Goal: Task Accomplishment & Management: Manage account settings

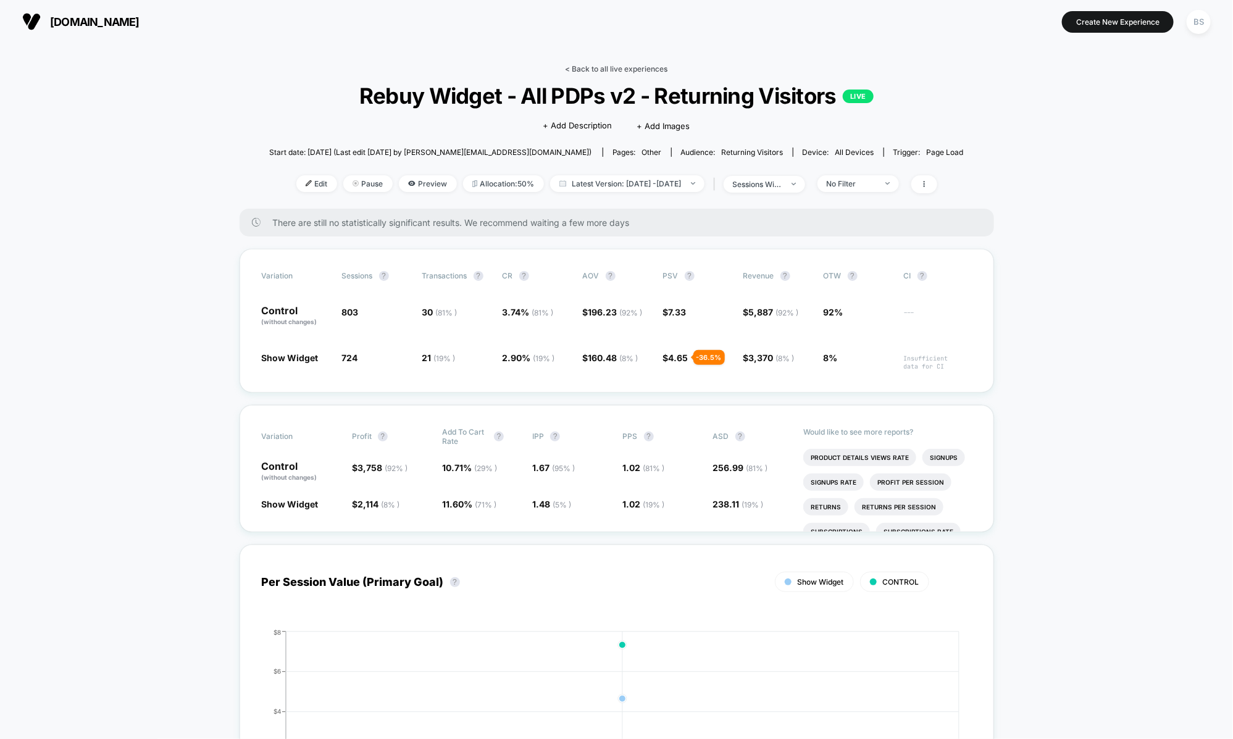
click at [570, 70] on link "< Back to all live experiences" at bounding box center [617, 68] width 102 height 9
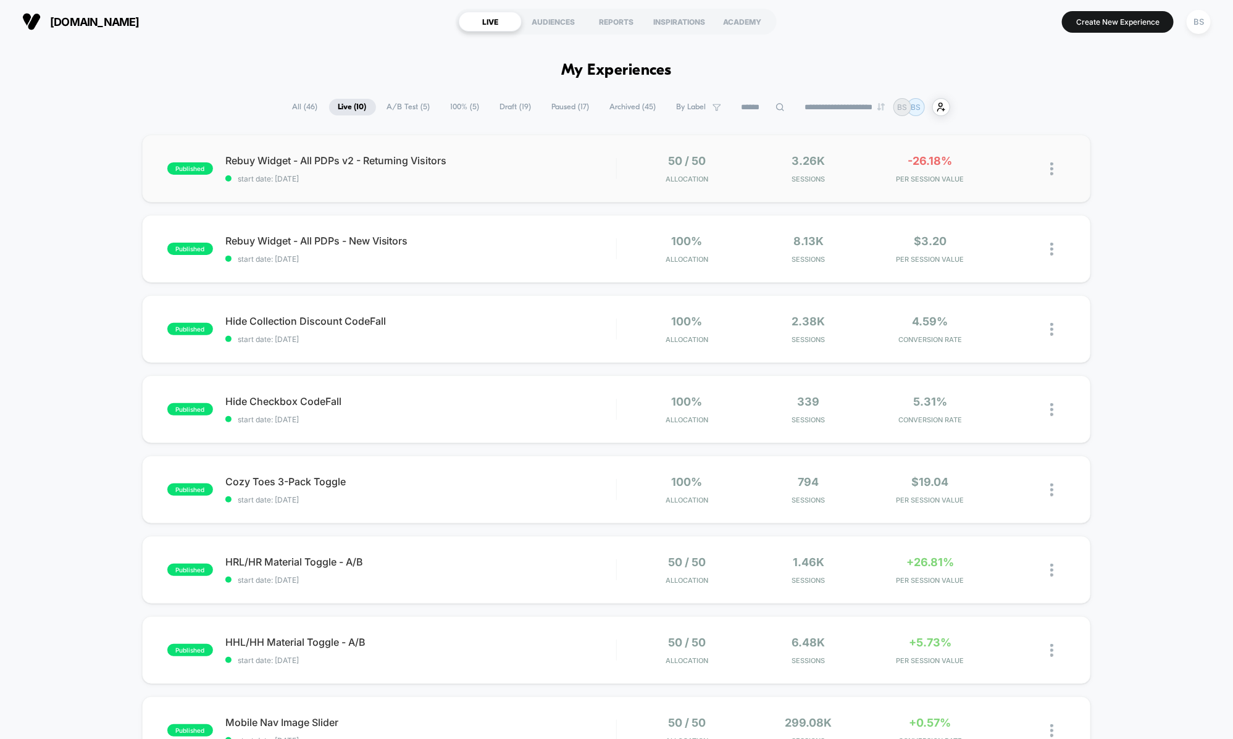
scroll to position [32, 0]
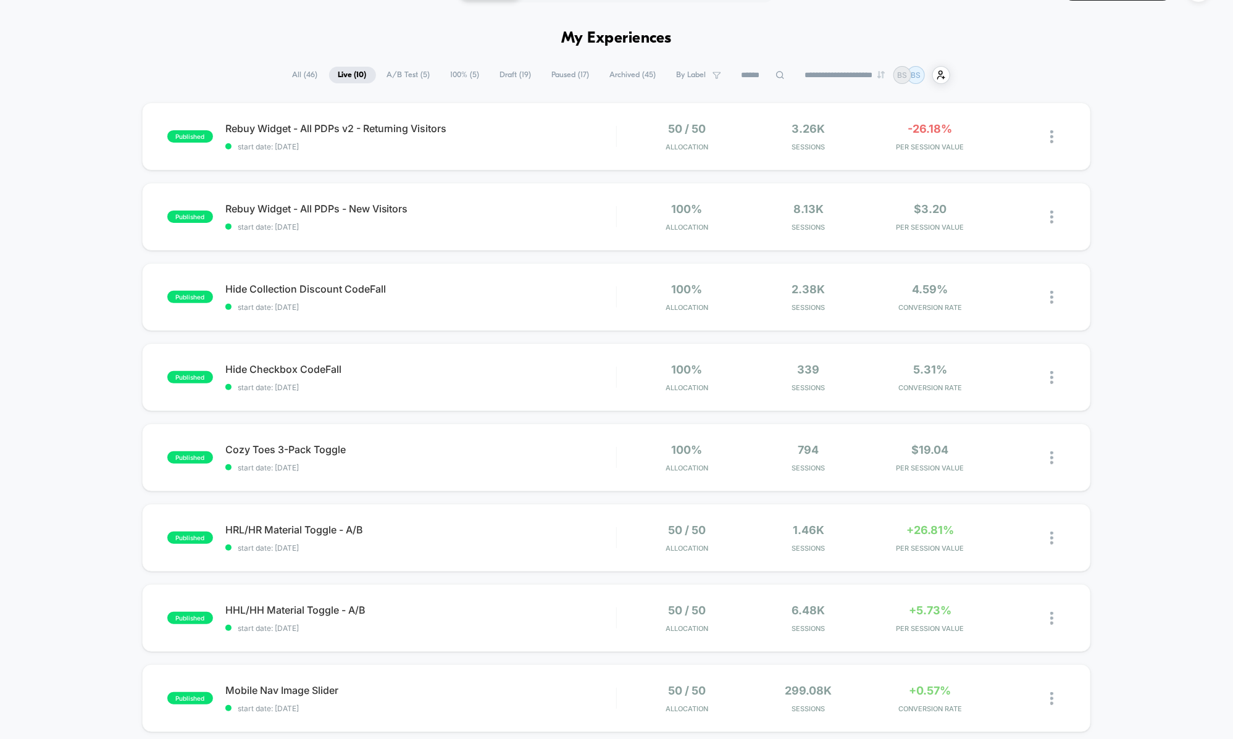
click at [404, 67] on span "A/B Test ( 5 )" at bounding box center [409, 75] width 62 height 17
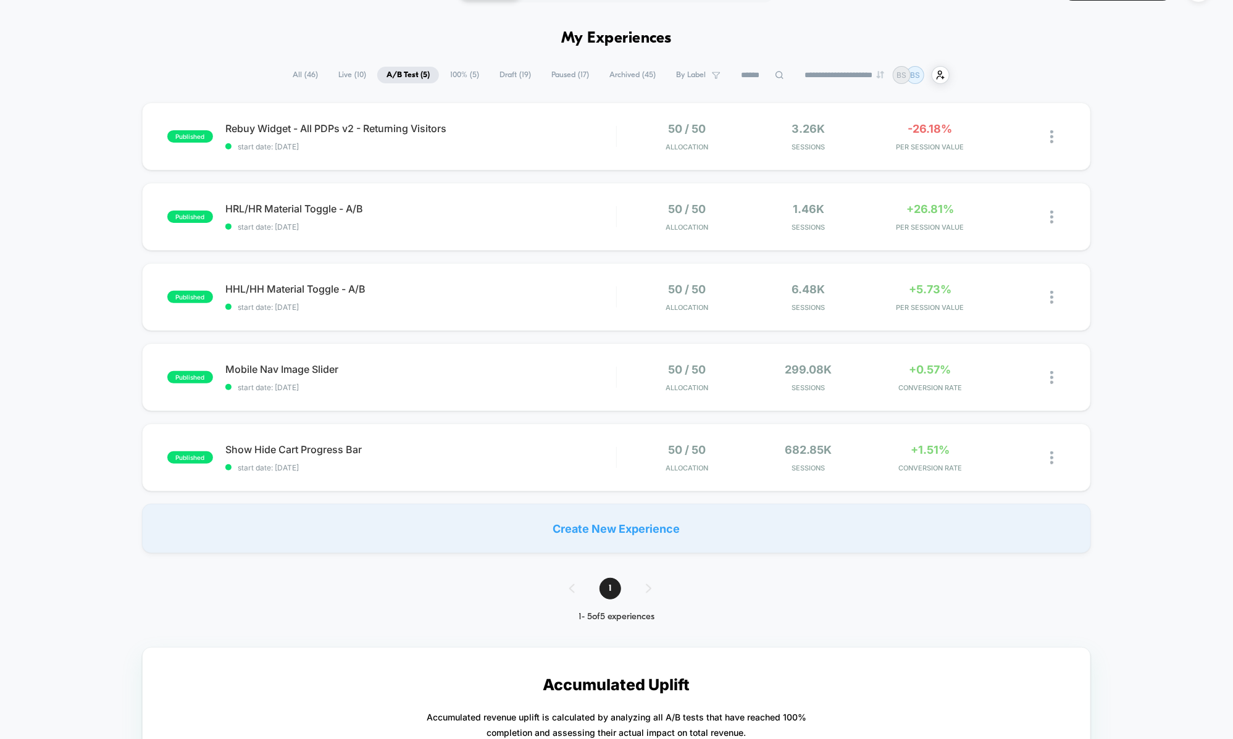
click at [453, 70] on span "100% ( 5 )" at bounding box center [465, 75] width 48 height 17
click at [395, 68] on span "A/B Test ( 5 )" at bounding box center [408, 75] width 62 height 17
click at [520, 150] on div "published Rebuy Widget - All PDPs v2 - Returning Visitors start date: [DATE] 50…" at bounding box center [617, 136] width 950 height 68
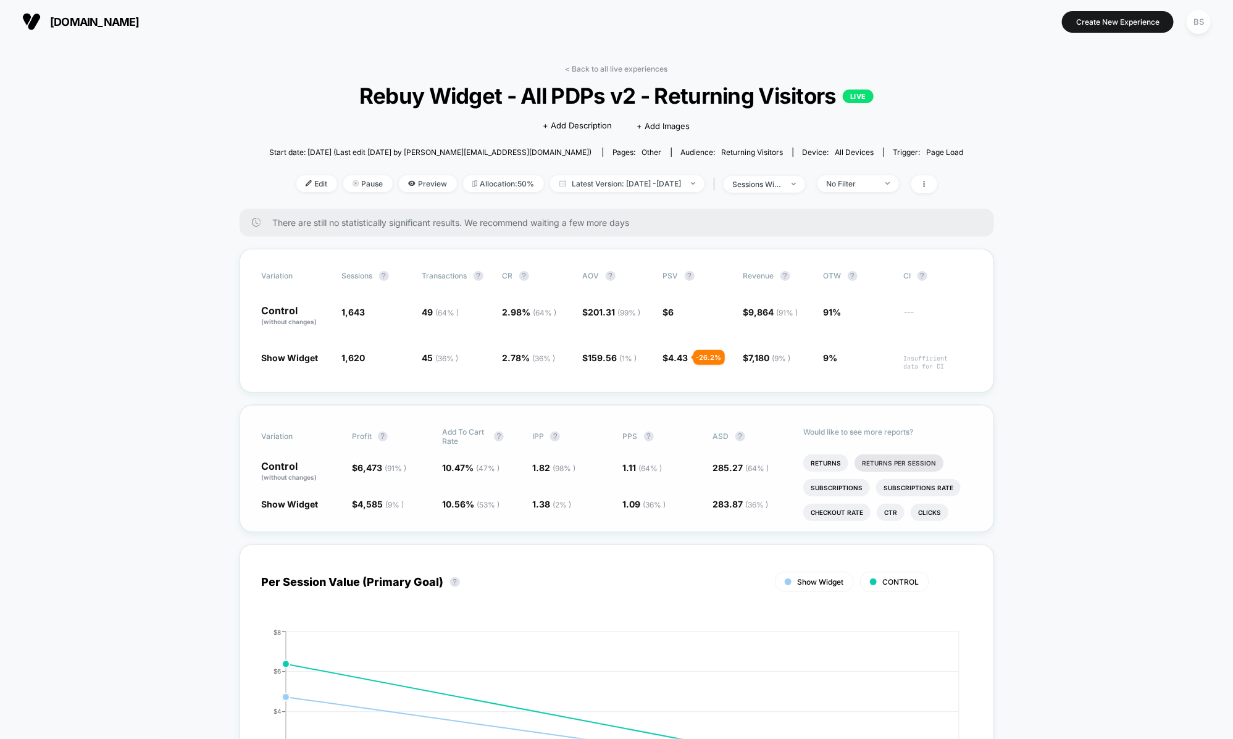
scroll to position [47, 0]
click at [576, 70] on link "< Back to all live experiences" at bounding box center [617, 68] width 102 height 9
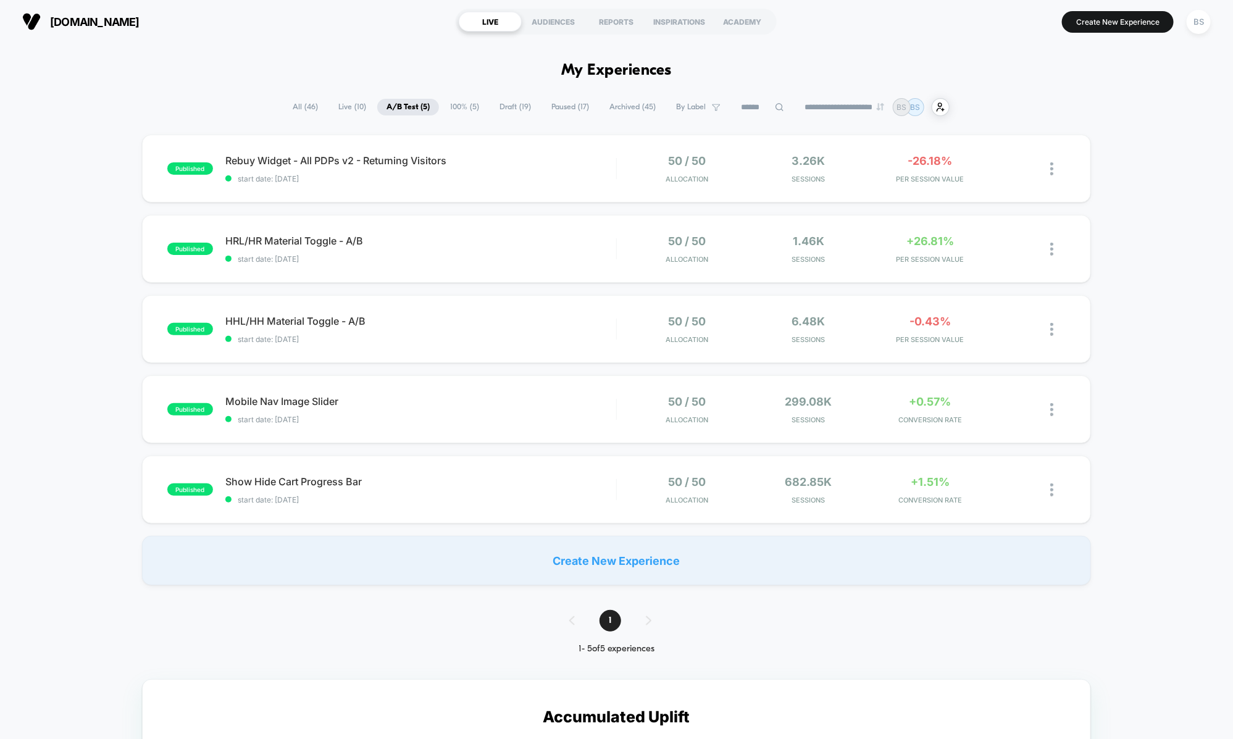
click at [464, 109] on span "100% ( 5 )" at bounding box center [465, 107] width 48 height 17
click at [566, 190] on div "published Rebuy Widget - All PDPs - New Visitors start date: [DATE] 100% Alloca…" at bounding box center [617, 169] width 950 height 68
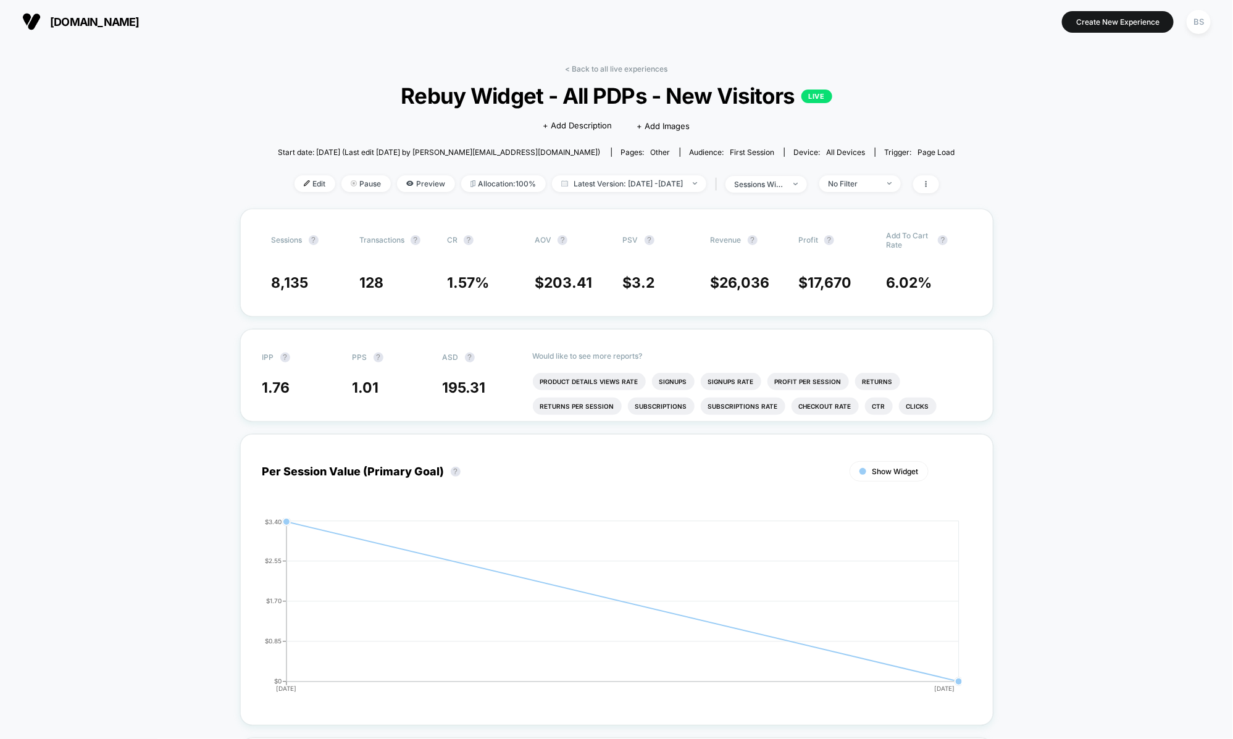
scroll to position [1, 0]
click at [584, 71] on link "< Back to all live experiences" at bounding box center [617, 68] width 102 height 9
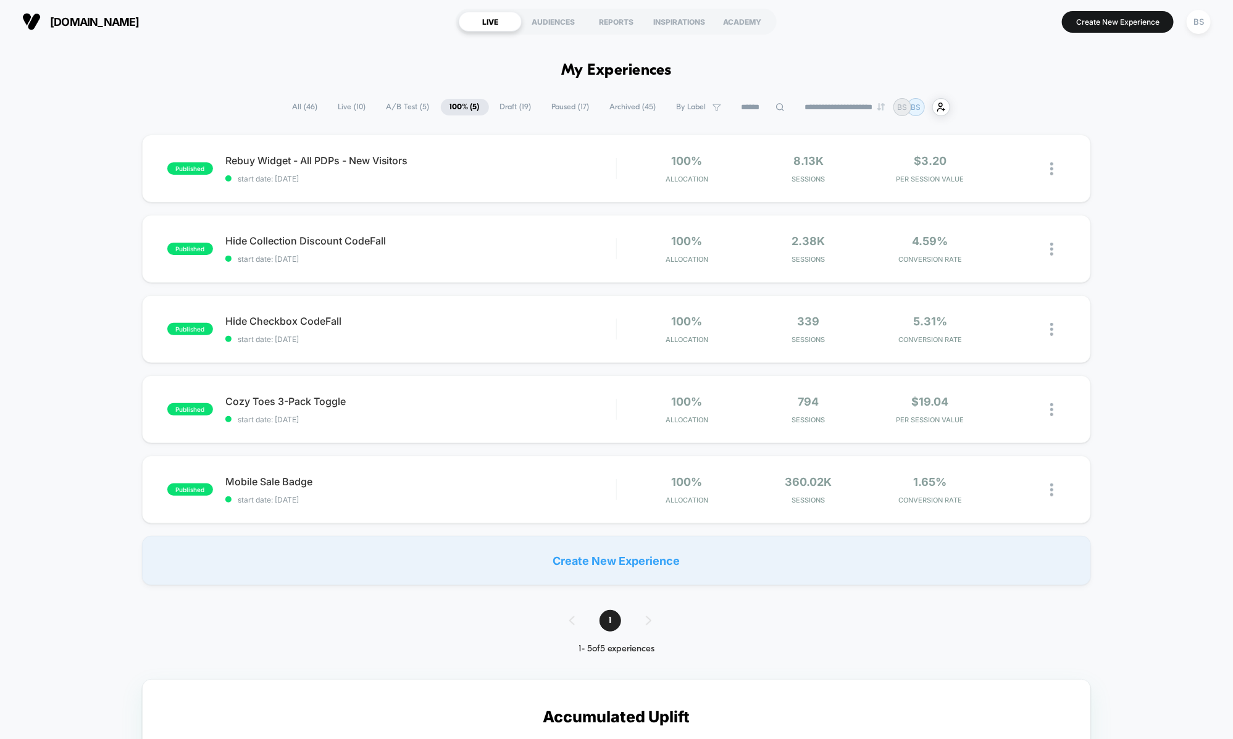
click at [560, 109] on span "Paused ( 17 )" at bounding box center [571, 107] width 56 height 17
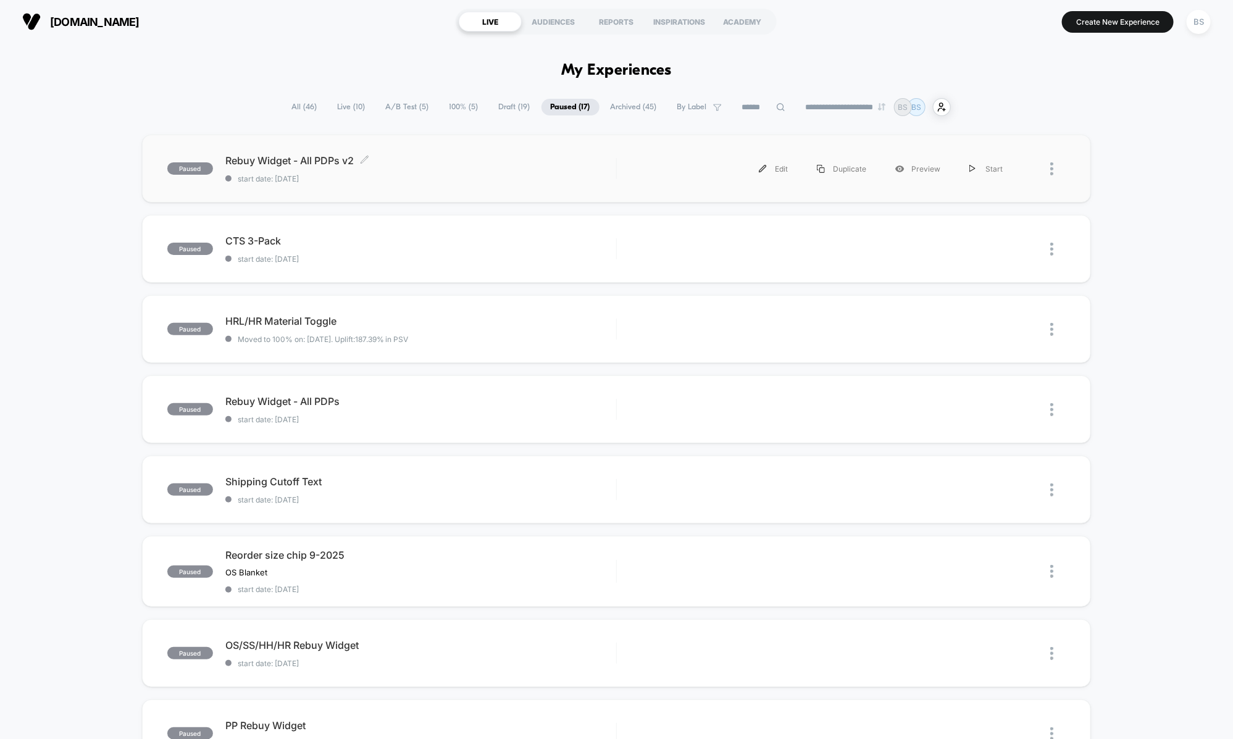
click at [524, 170] on div "Rebuy Widget - All PDPs v2 Click to edit experience details Click to edit exper…" at bounding box center [420, 168] width 391 height 29
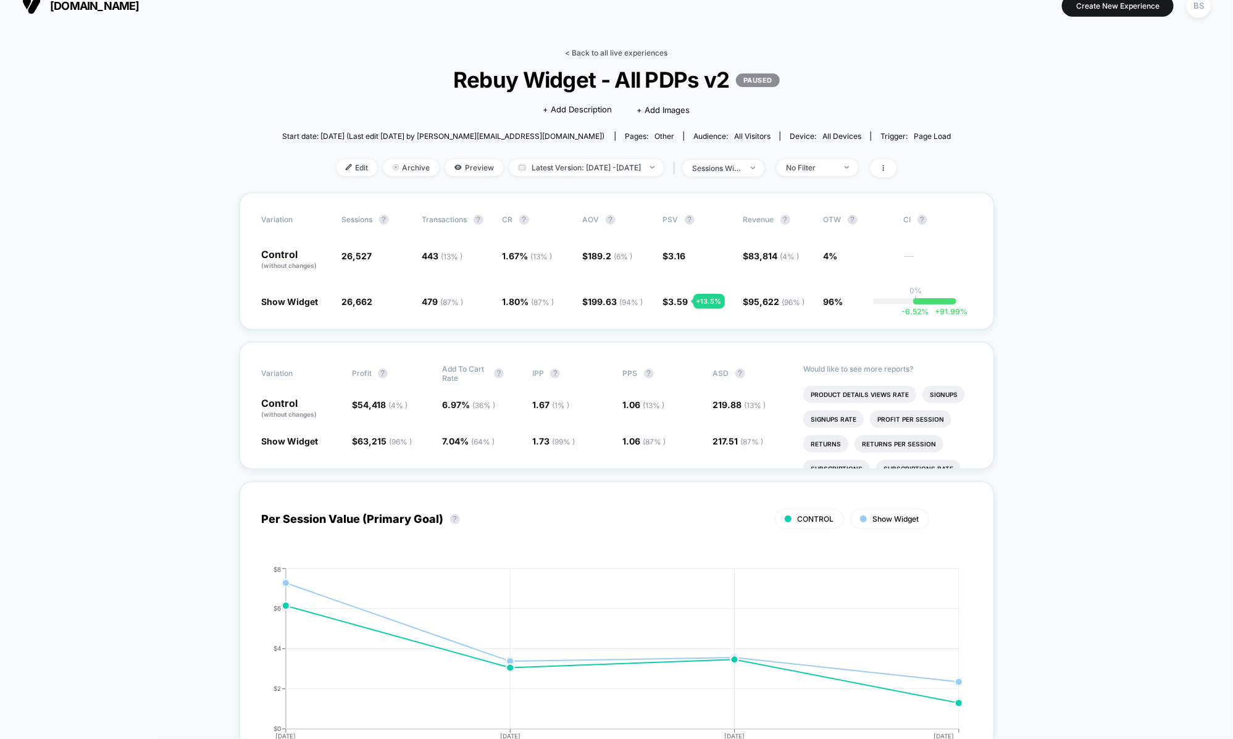
scroll to position [23, 0]
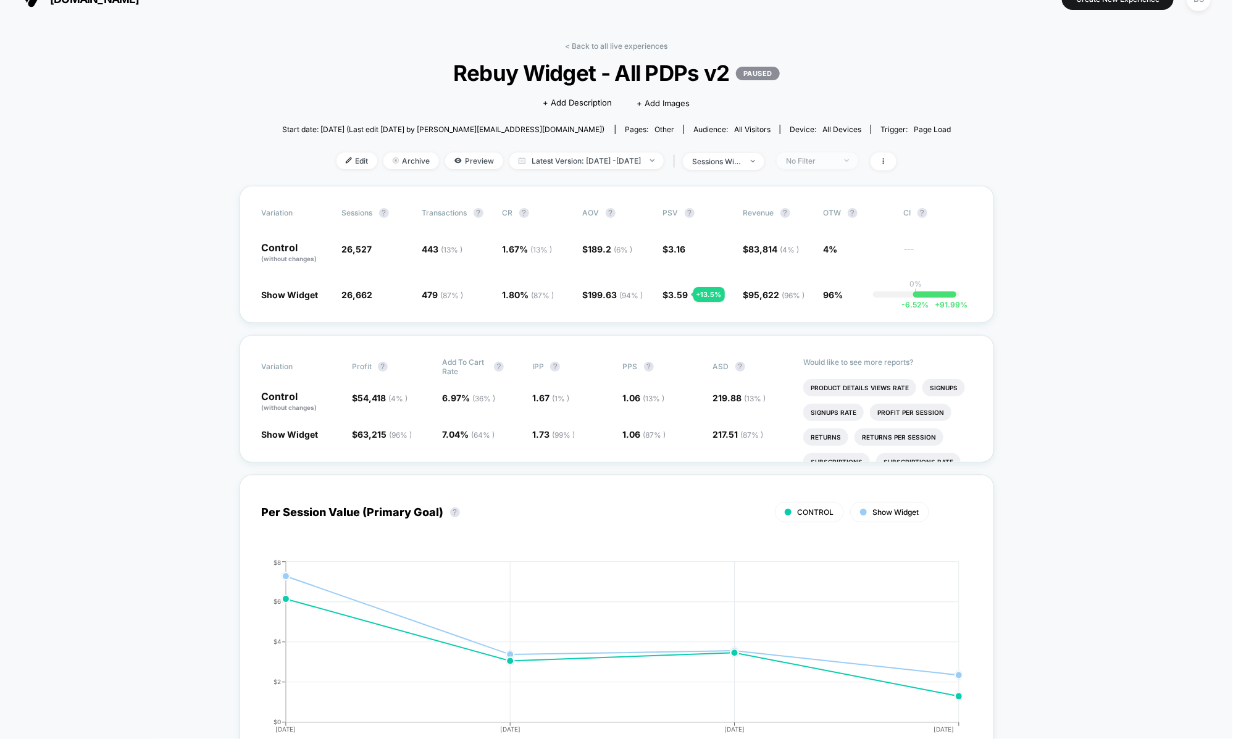
click at [842, 167] on span "No Filter" at bounding box center [817, 160] width 81 height 17
click at [816, 284] on span "New Visitors" at bounding box center [824, 280] width 51 height 10
click at [819, 330] on button "Save" at bounding box center [836, 340] width 113 height 20
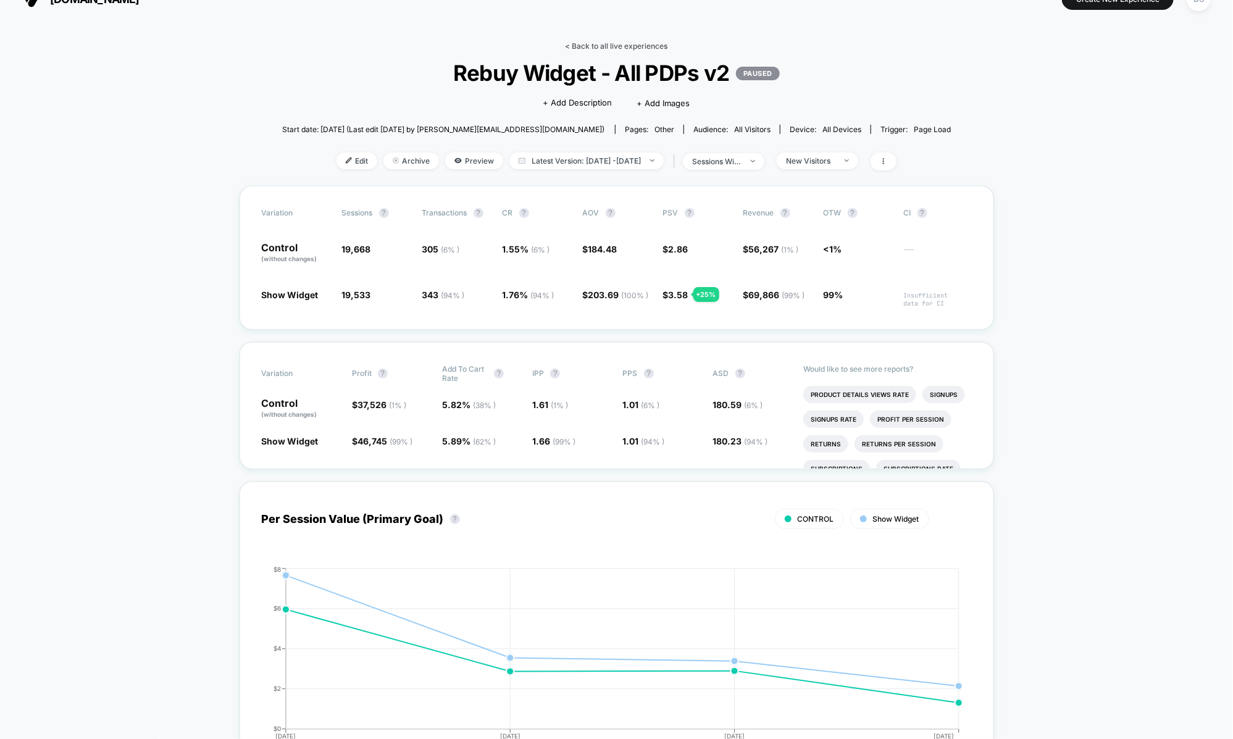
click at [581, 47] on link "< Back to all live experiences" at bounding box center [617, 45] width 102 height 9
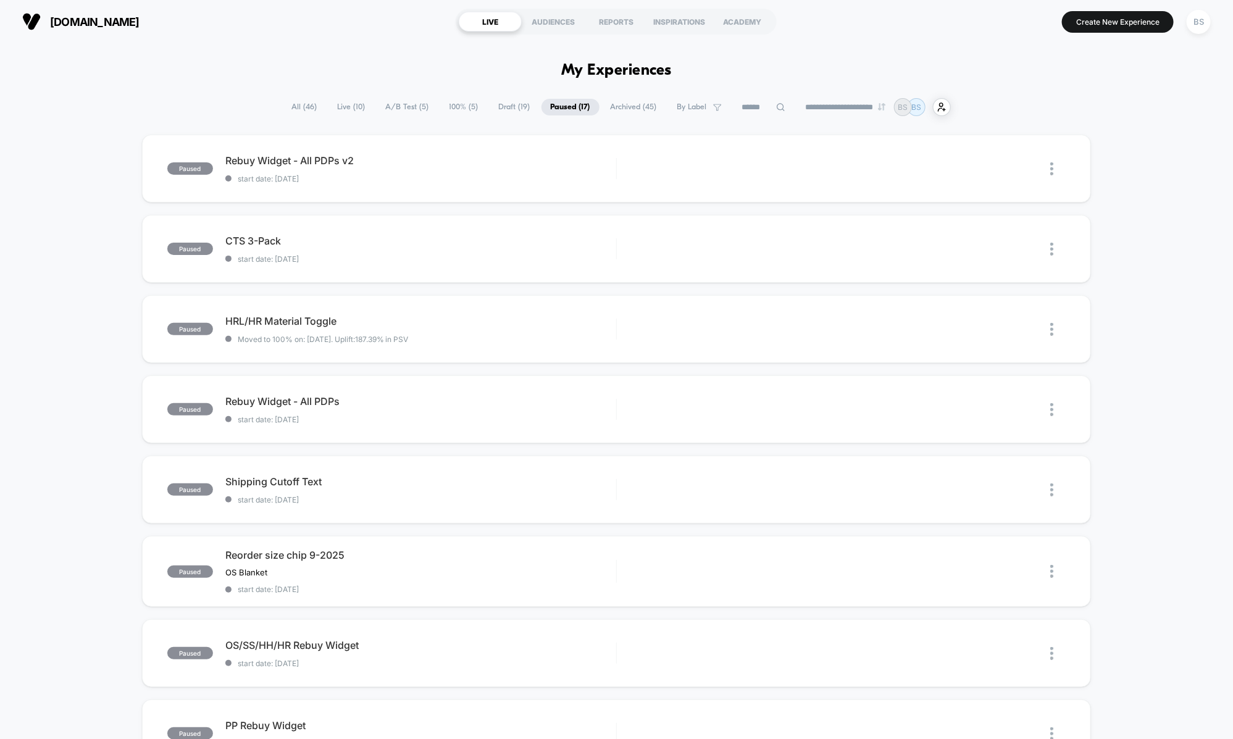
click at [386, 105] on span "A/B Test ( 5 )" at bounding box center [408, 107] width 62 height 17
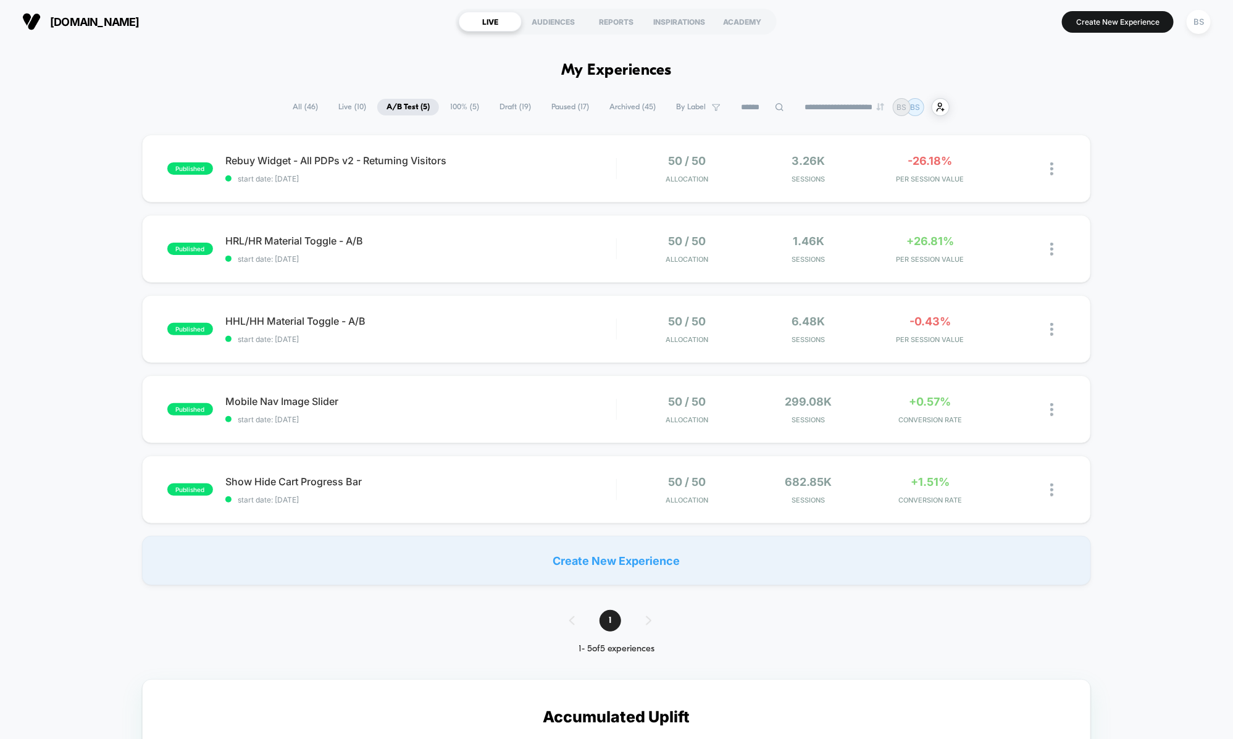
click at [461, 102] on span "100% ( 5 )" at bounding box center [465, 107] width 48 height 17
click at [522, 177] on span "start date: [DATE]" at bounding box center [420, 178] width 391 height 9
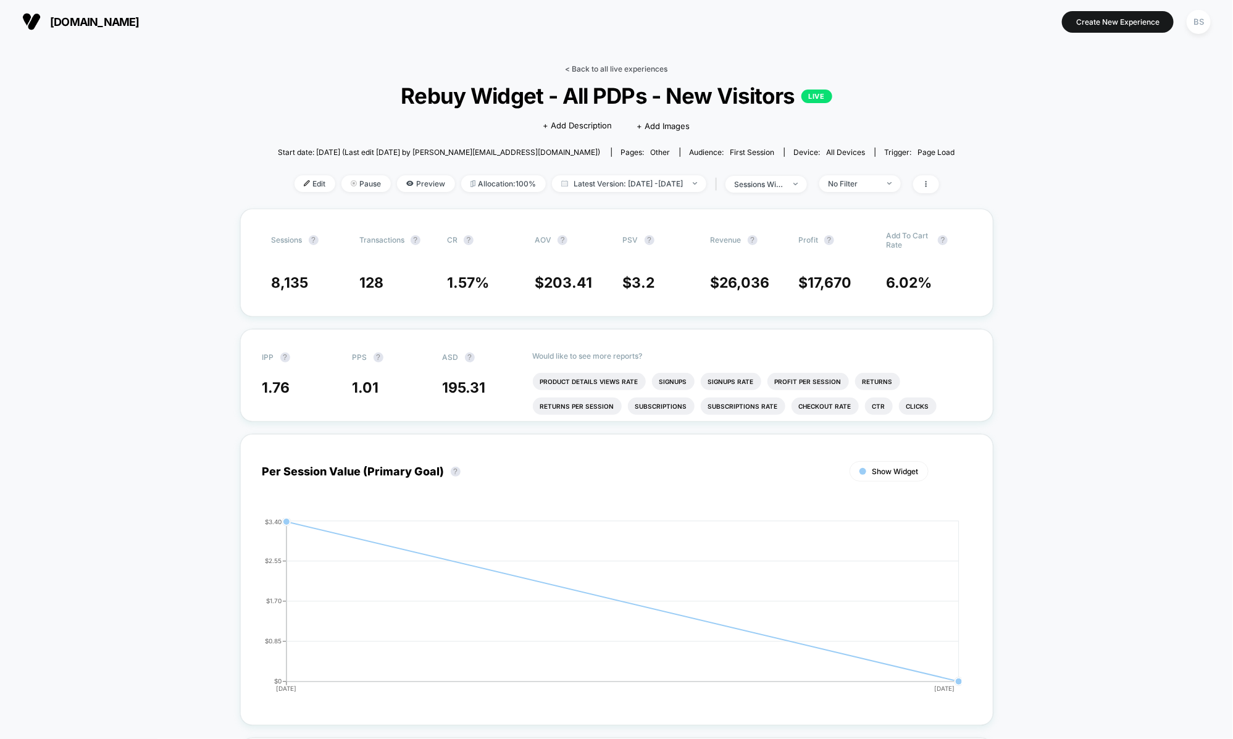
click at [575, 66] on link "< Back to all live experiences" at bounding box center [617, 68] width 102 height 9
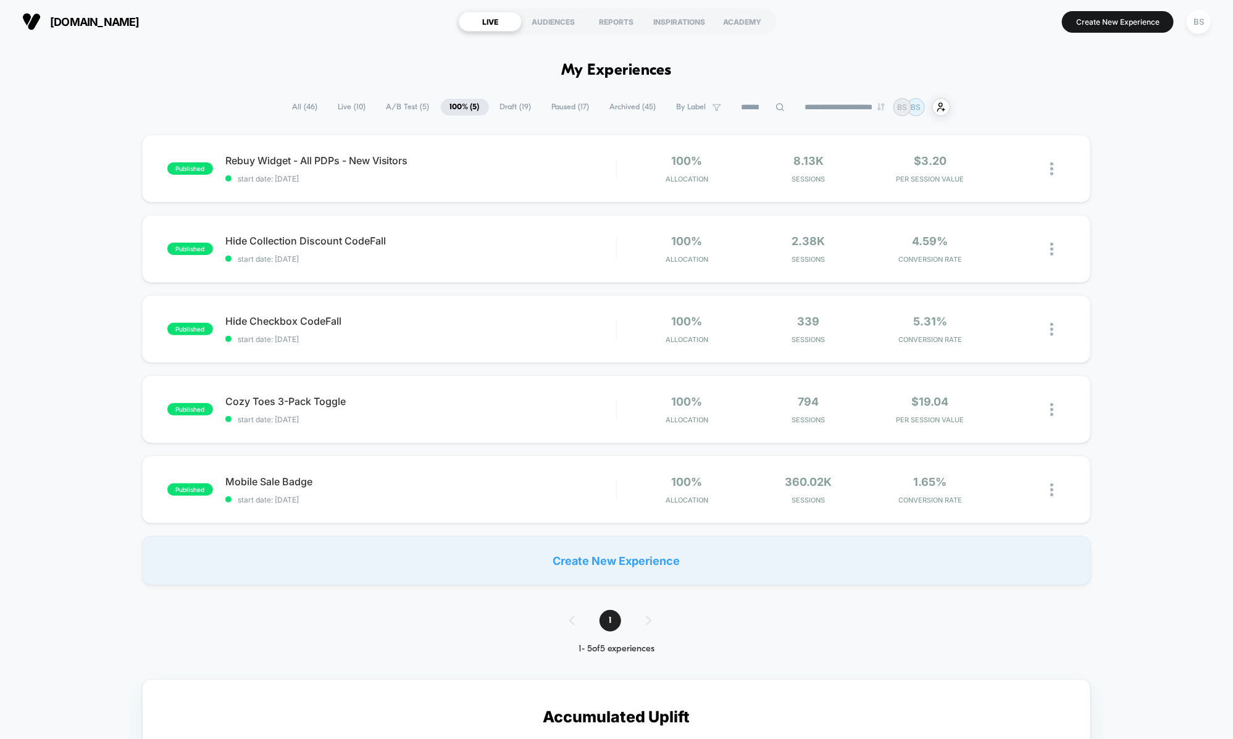
click at [391, 111] on span "A/B Test ( 5 )" at bounding box center [408, 107] width 62 height 17
click at [603, 471] on div "published Show Hide Cart Progress Bar start date: [DATE] 50 / 50 Allocation 682…" at bounding box center [617, 490] width 950 height 68
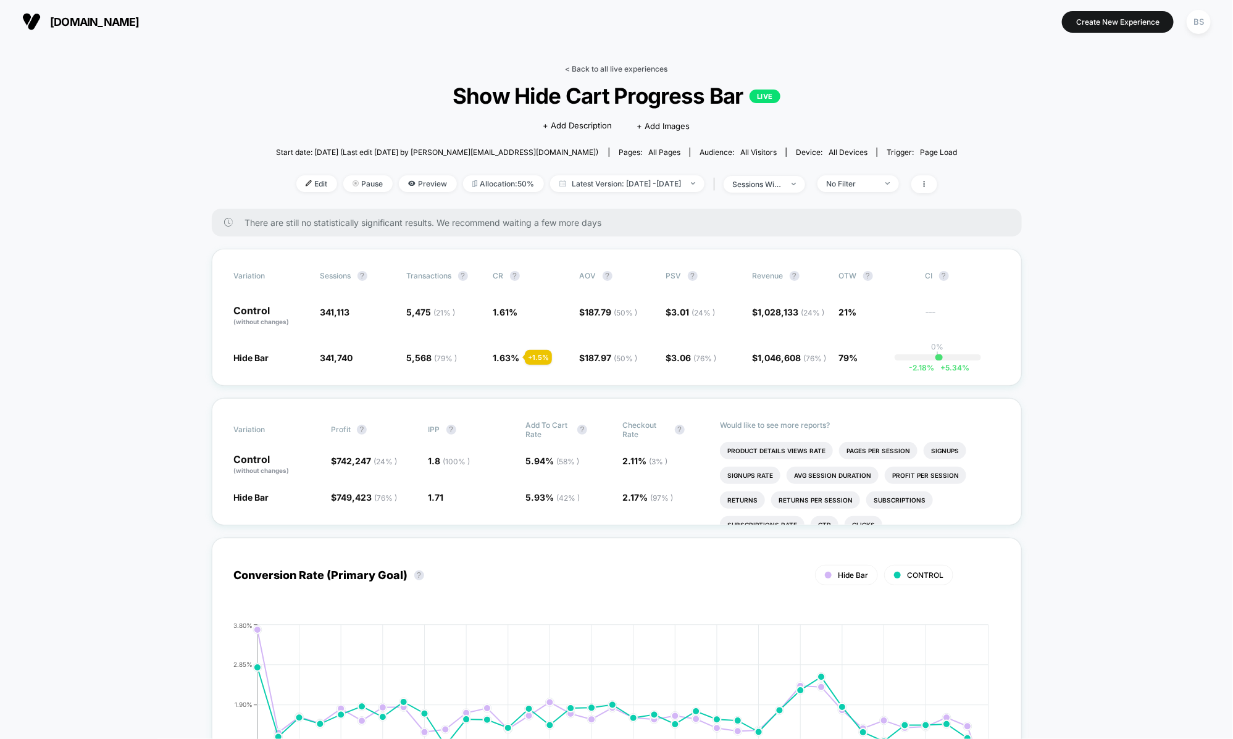
click at [603, 73] on link "< Back to all live experiences" at bounding box center [617, 68] width 102 height 9
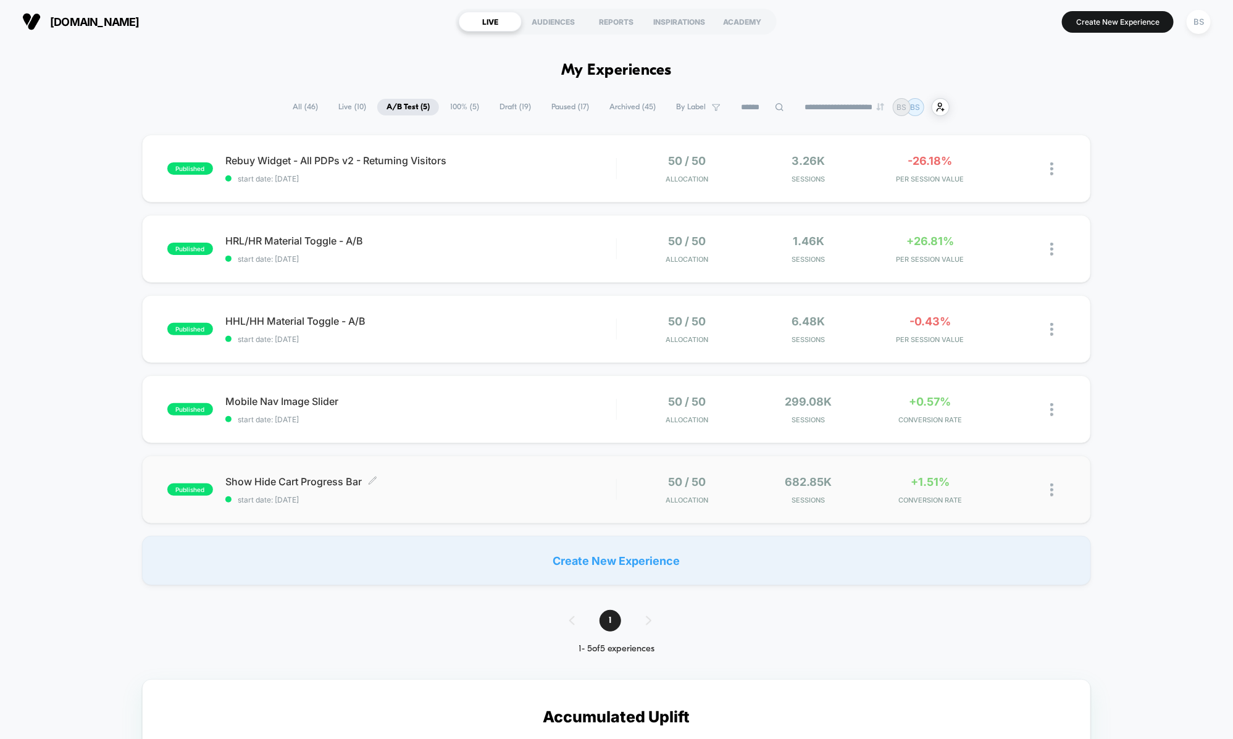
click at [561, 495] on span "start date: [DATE]" at bounding box center [420, 499] width 391 height 9
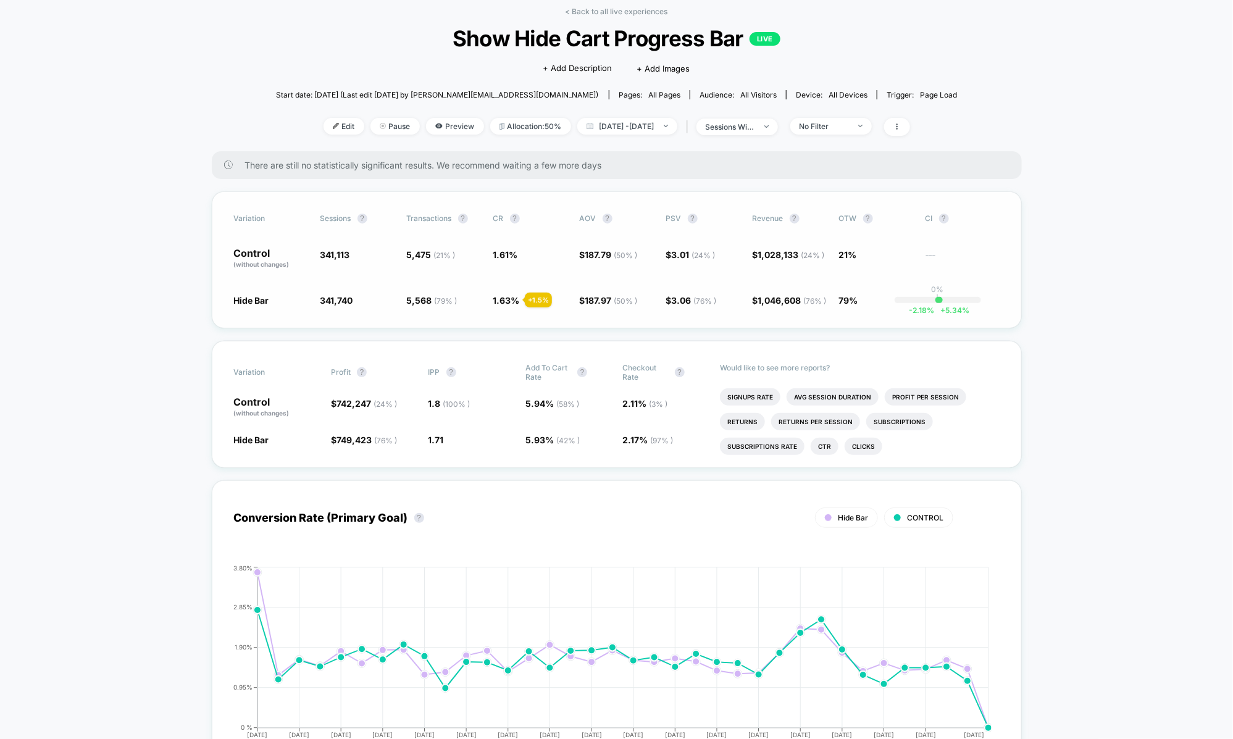
scroll to position [83, 0]
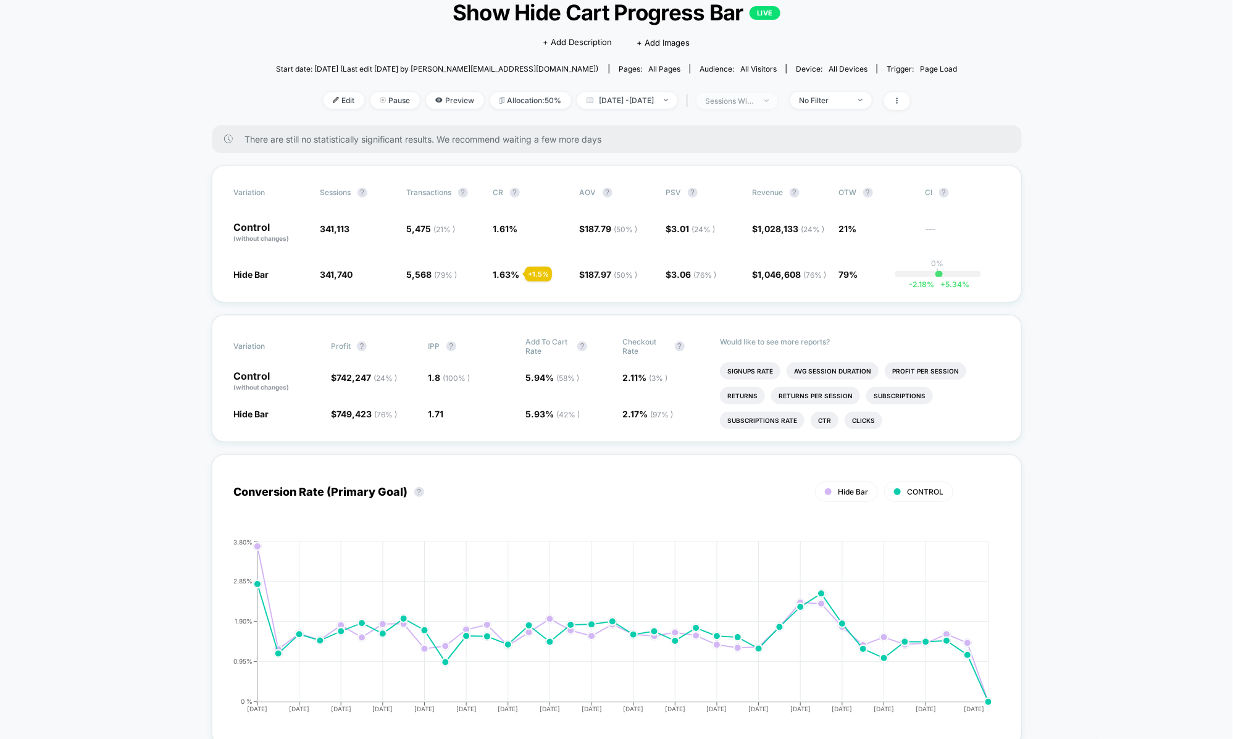
click at [775, 96] on span "sessions with impression" at bounding box center [736, 101] width 81 height 17
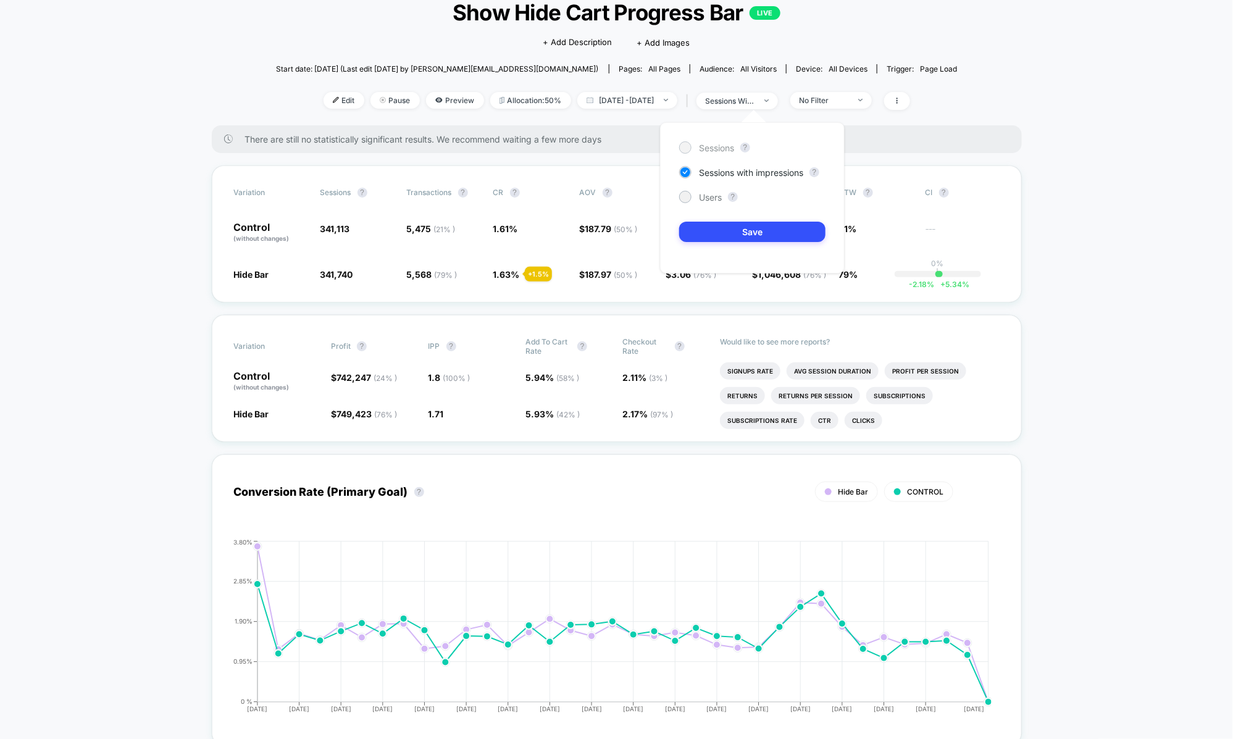
click at [726, 151] on span "Sessions" at bounding box center [716, 148] width 35 height 10
click at [723, 230] on button "Save" at bounding box center [752, 232] width 146 height 20
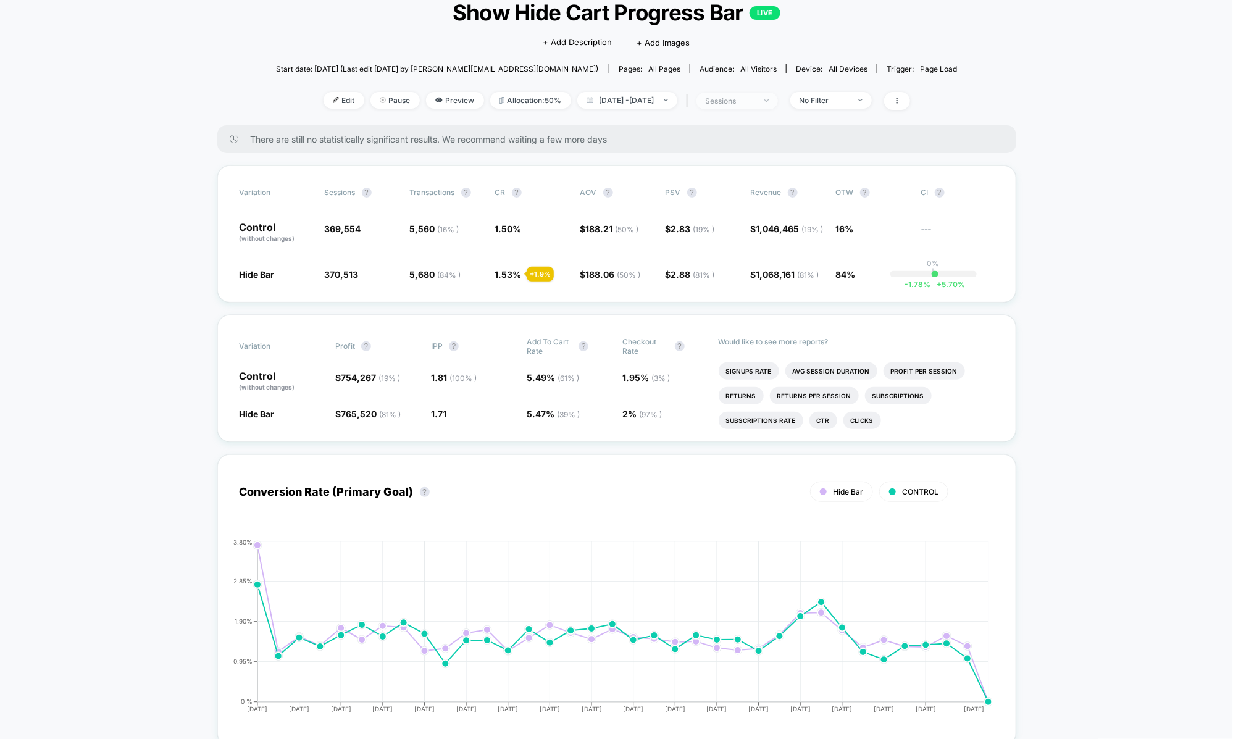
click at [751, 101] on div "sessions" at bounding box center [730, 100] width 49 height 9
click at [712, 198] on span "Users" at bounding box center [710, 197] width 23 height 10
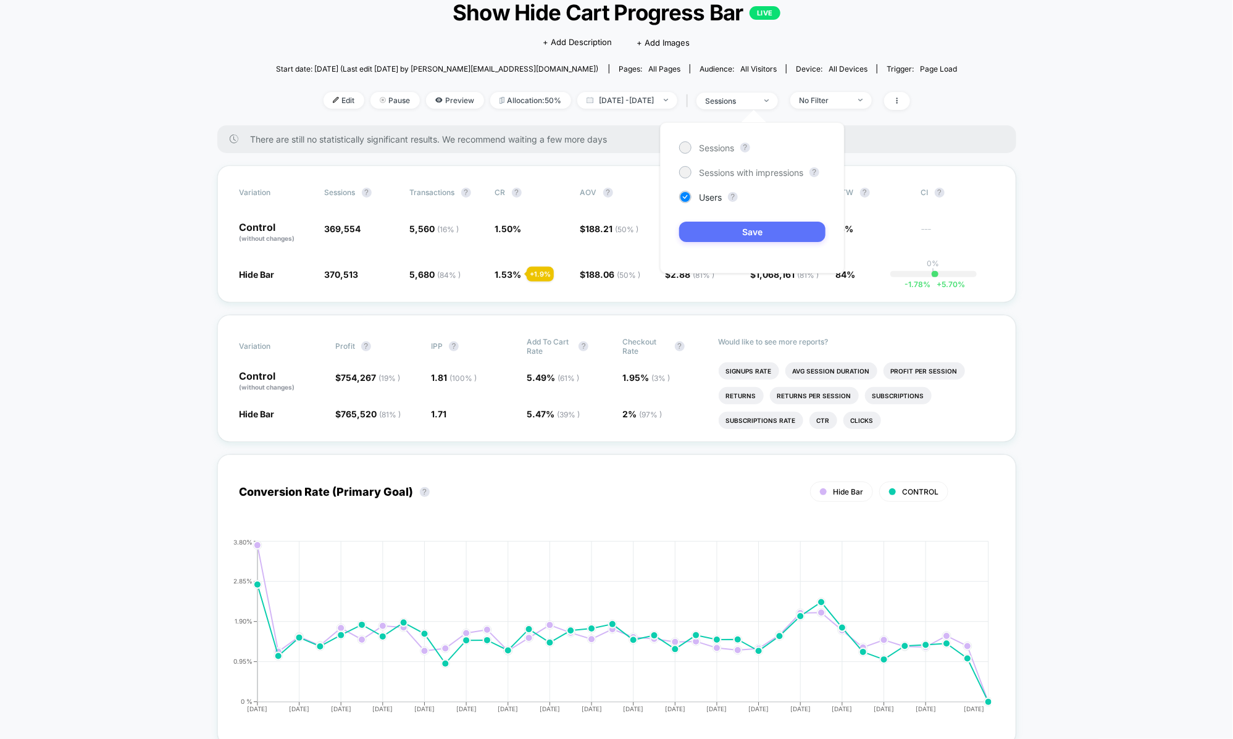
click at [722, 233] on button "Save" at bounding box center [752, 232] width 146 height 20
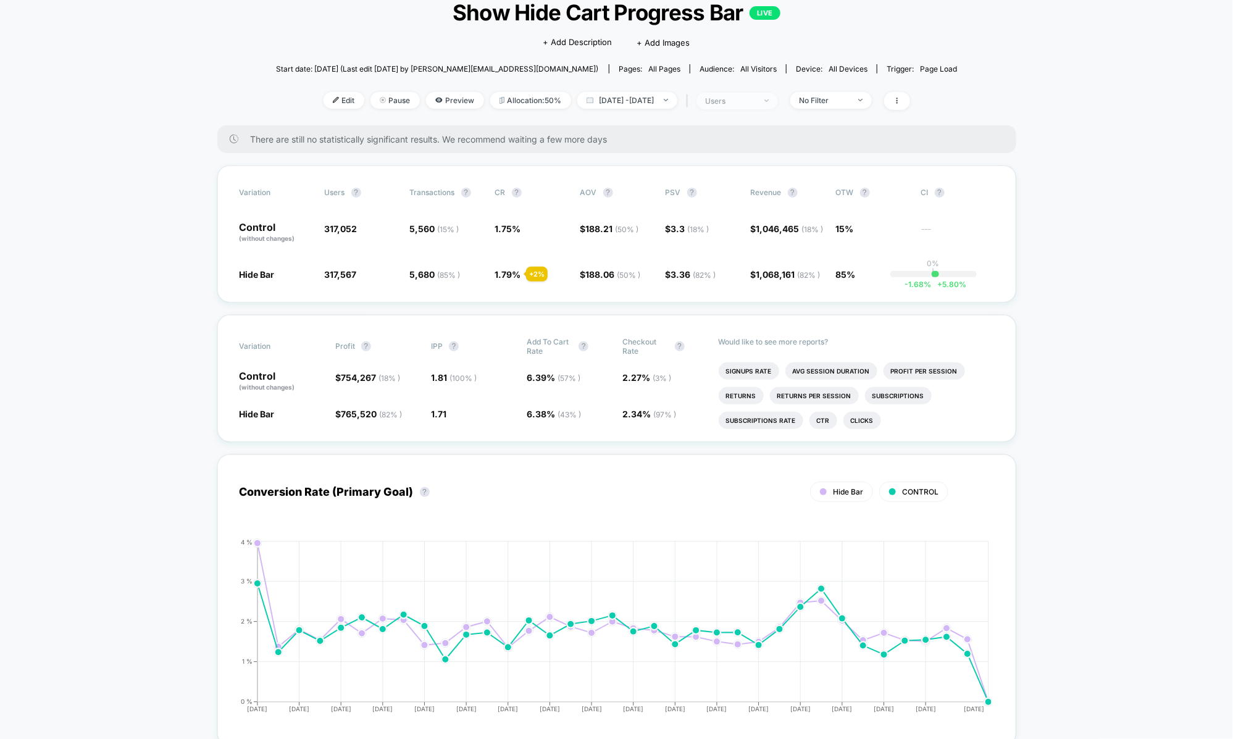
click at [766, 94] on span "users" at bounding box center [736, 101] width 81 height 17
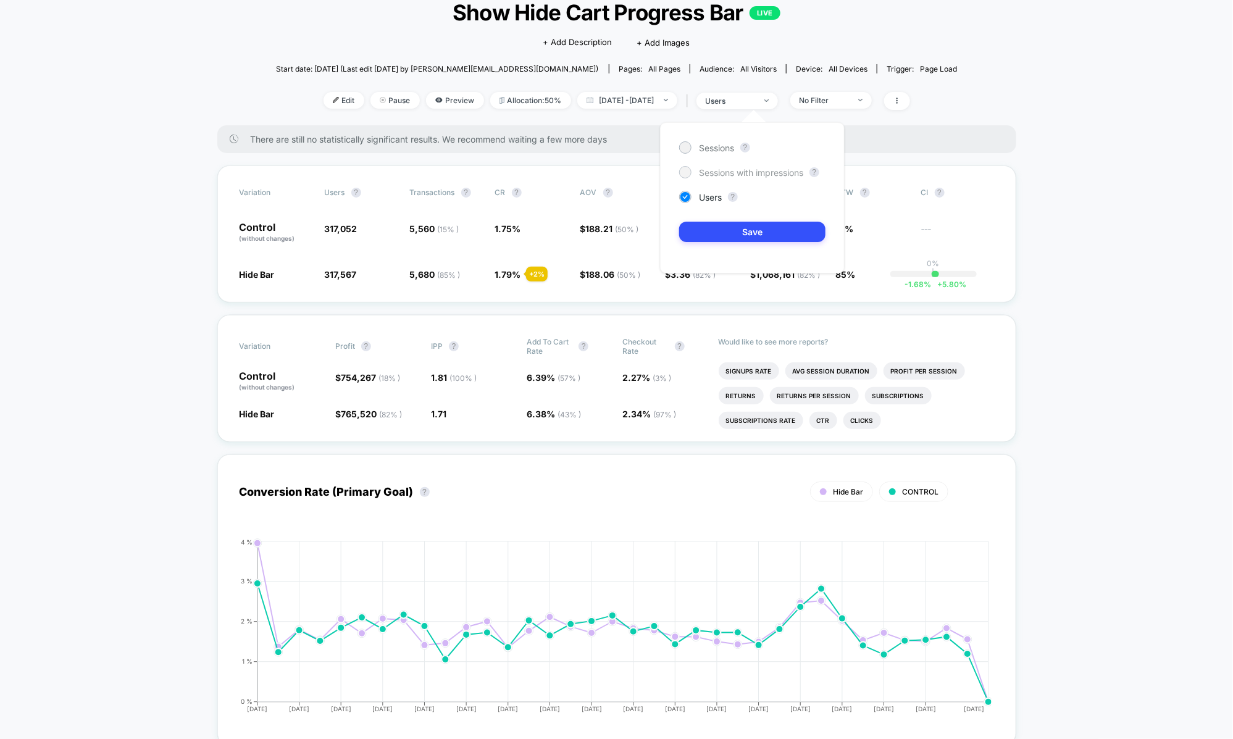
click at [726, 175] on span "Sessions with impressions" at bounding box center [751, 172] width 104 height 10
click at [736, 228] on button "Save" at bounding box center [752, 232] width 146 height 20
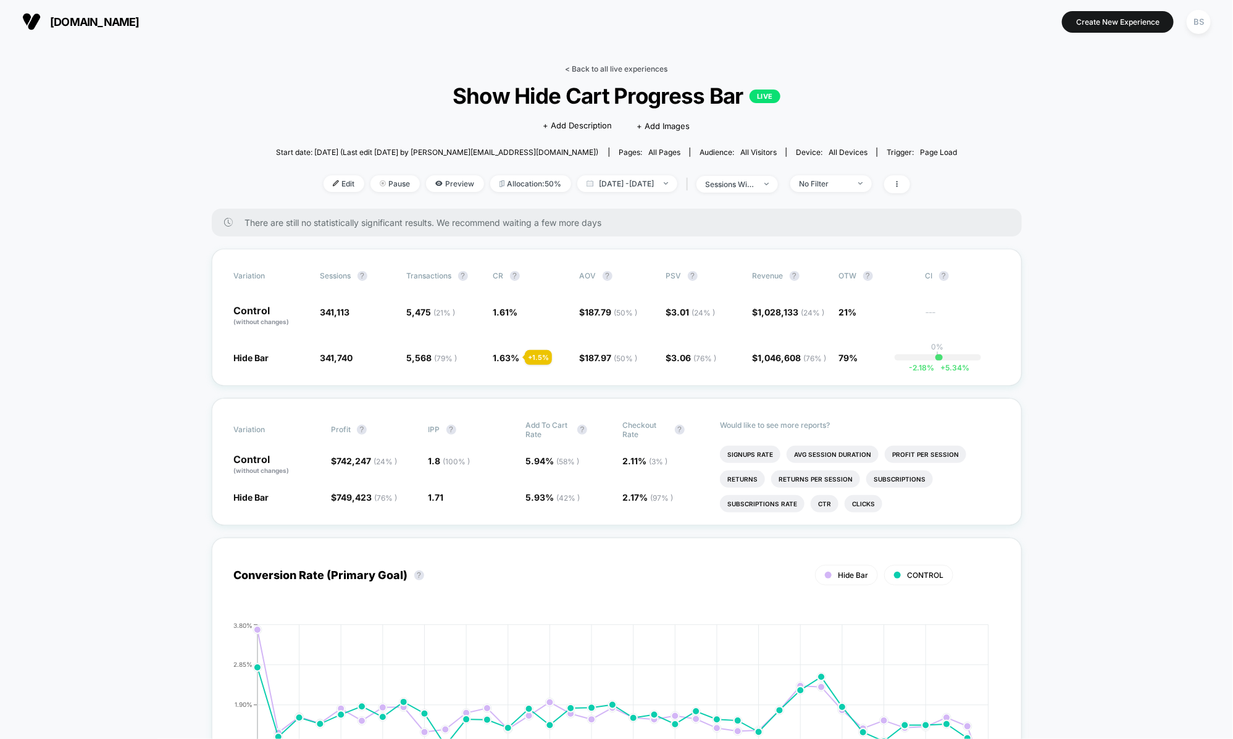
click at [648, 71] on link "< Back to all live experiences" at bounding box center [617, 68] width 102 height 9
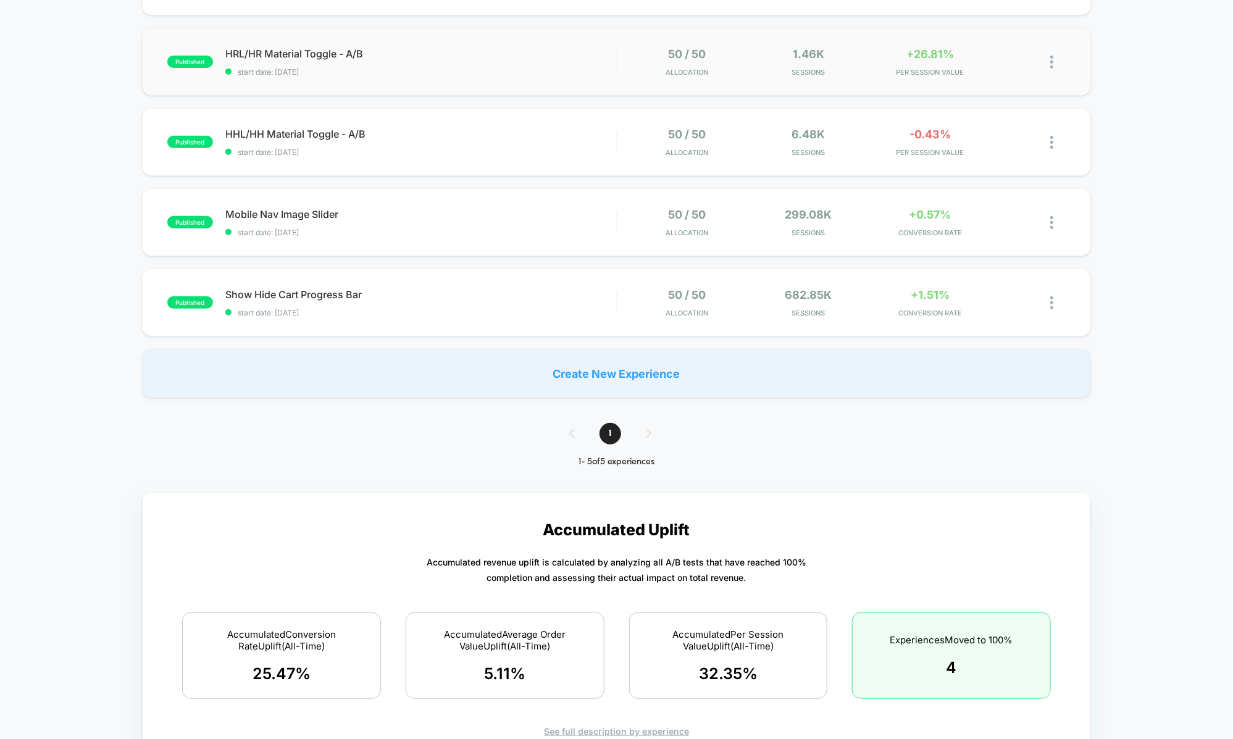
scroll to position [272, 0]
